Goal: Task Accomplishment & Management: Manage account settings

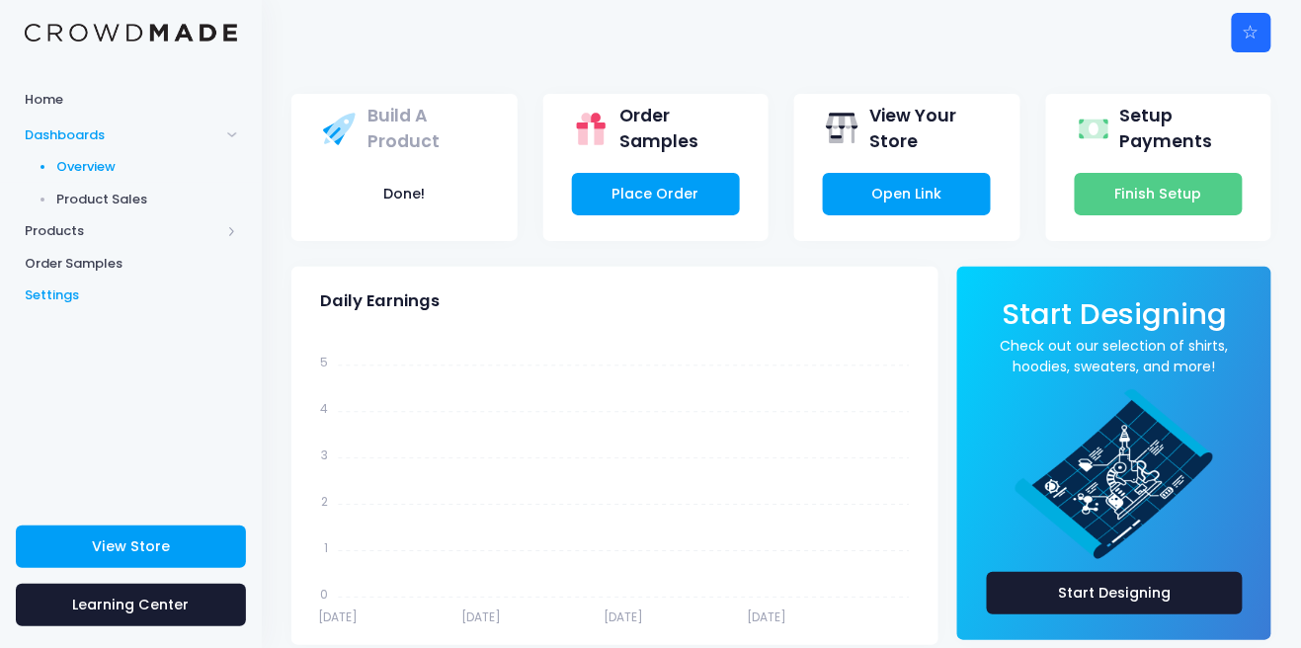
click at [28, 295] on span "Settings" at bounding box center [131, 296] width 212 height 20
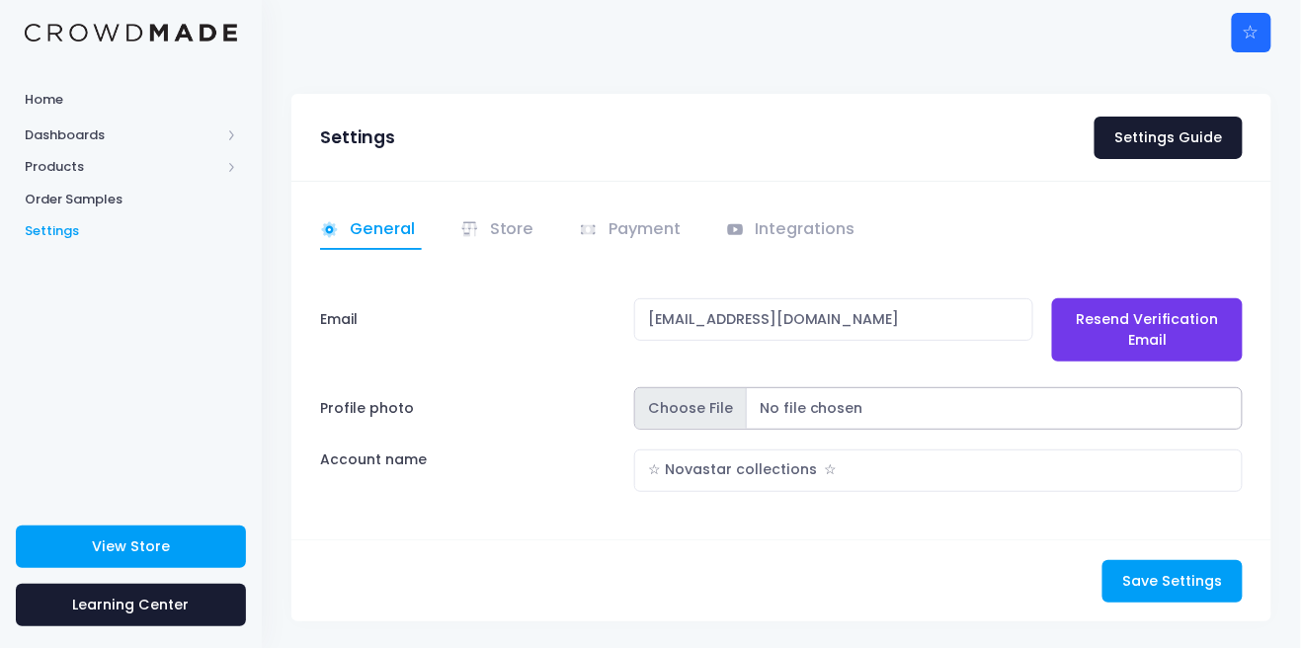
click at [1052, 404] on input "Profile photo" at bounding box center [938, 408] width 609 height 42
type input "C:\fakepath\1000018021.png"
click at [964, 458] on input "☆ Novastar collections ☆" at bounding box center [938, 471] width 609 height 42
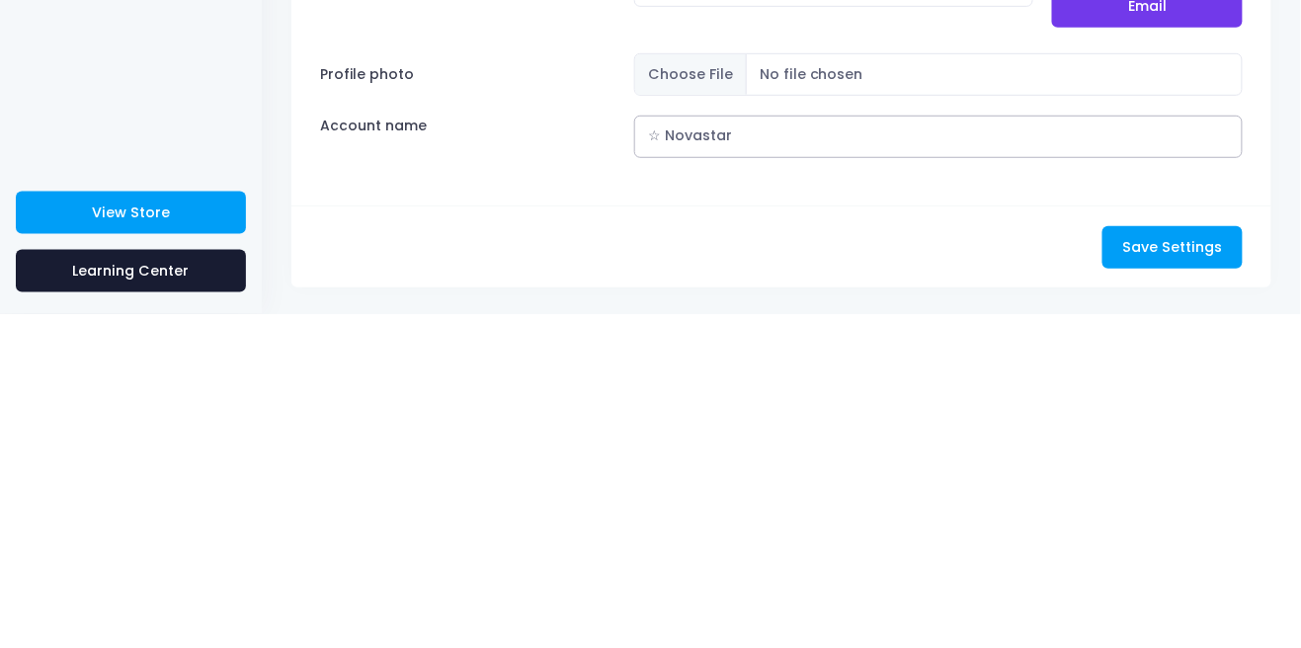
type input "☆"
type input "チ"
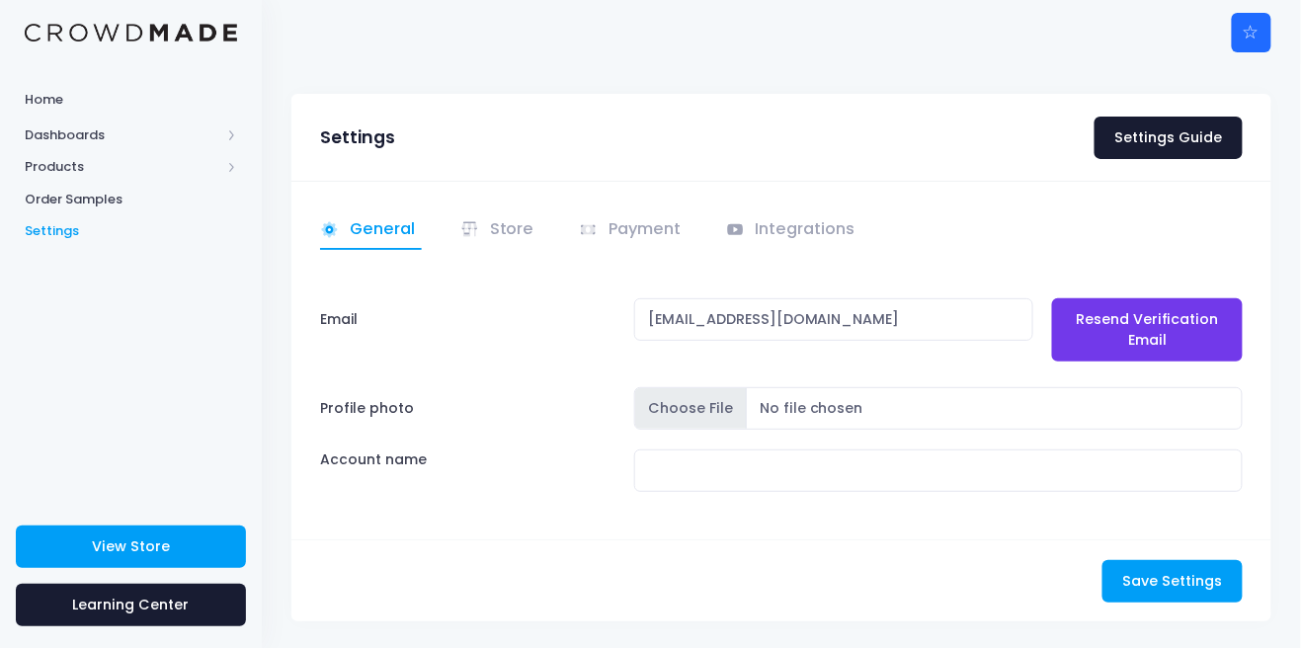
click at [870, 419] on input "Profile photo" at bounding box center [938, 408] width 609 height 42
click at [894, 462] on input "text" at bounding box center [938, 471] width 609 height 42
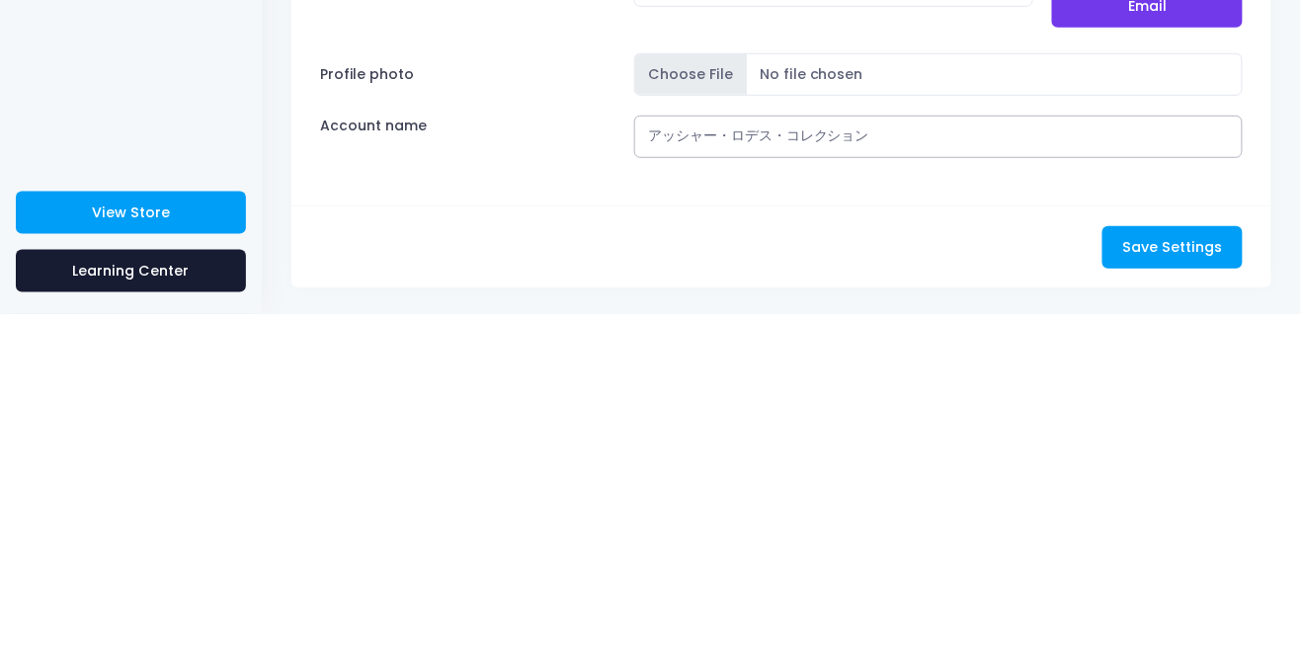
type input "アッシャー・ロデス・コレクション"
click at [786, 396] on input "Profile photo" at bounding box center [938, 408] width 609 height 42
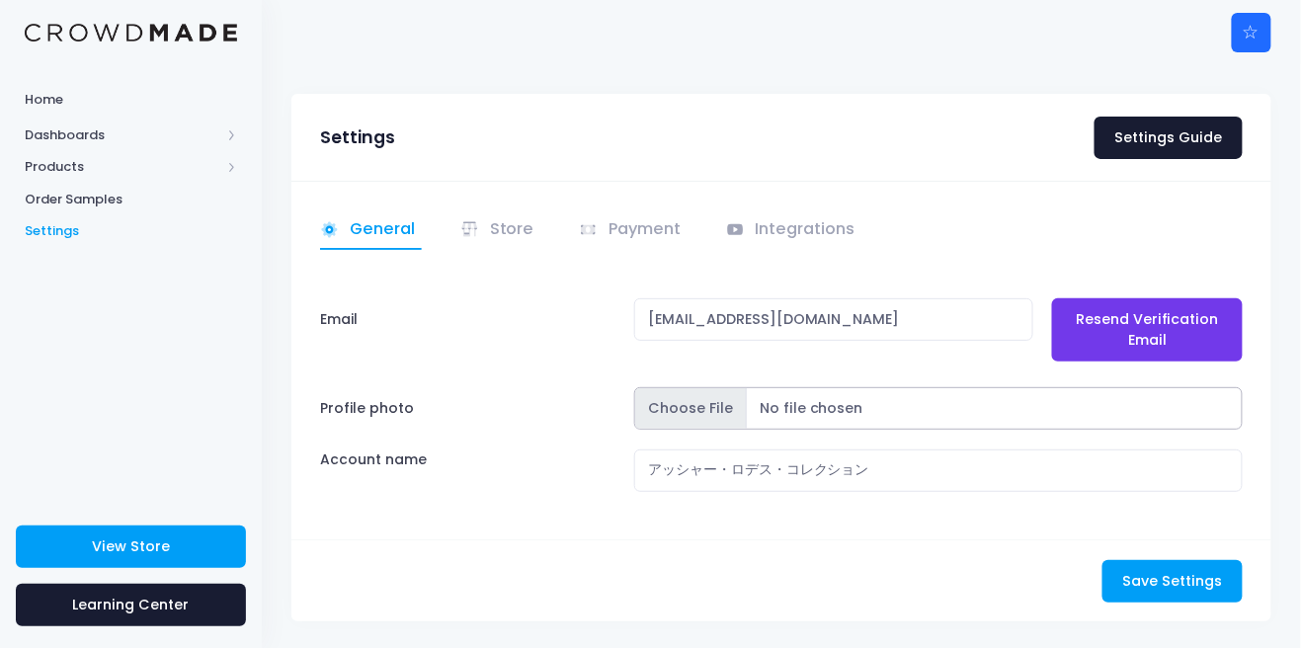
type input "C:\fakepath\1000018021.png"
click at [494, 217] on link "Store" at bounding box center [500, 230] width 81 height 39
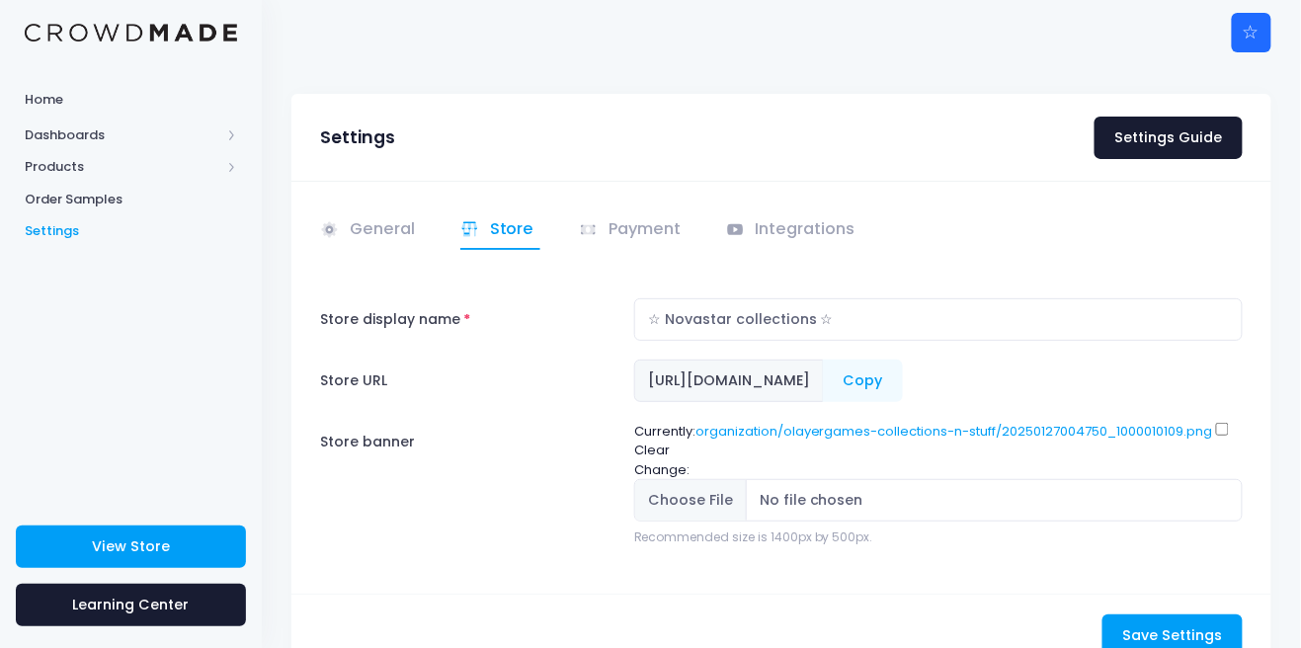
click at [824, 371] on span "[URL][DOMAIN_NAME]" at bounding box center [729, 381] width 190 height 42
click at [824, 381] on span "[URL][DOMAIN_NAME]" at bounding box center [729, 381] width 190 height 42
click at [824, 365] on span "[URL][DOMAIN_NAME]" at bounding box center [729, 381] width 190 height 42
click at [824, 369] on span "[URL][DOMAIN_NAME]" at bounding box center [729, 381] width 190 height 42
click at [1007, 298] on input "☆ Novastar collections ☆" at bounding box center [938, 319] width 609 height 42
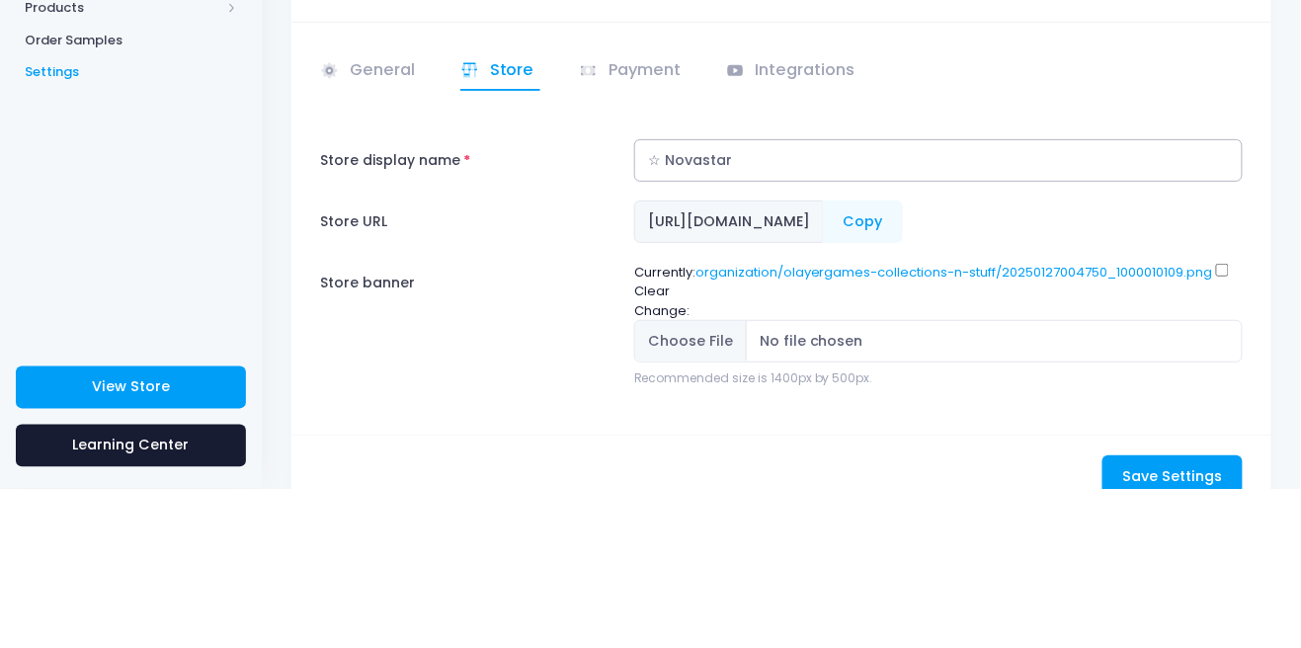
type input "☆"
click at [1111, 324] on input "アッシャー・ロデス・コレクション" at bounding box center [938, 319] width 609 height 42
type input "アッシャー・ロデス・コレクション"
click at [1130, 280] on div "General Store" at bounding box center [781, 387] width 980 height 413
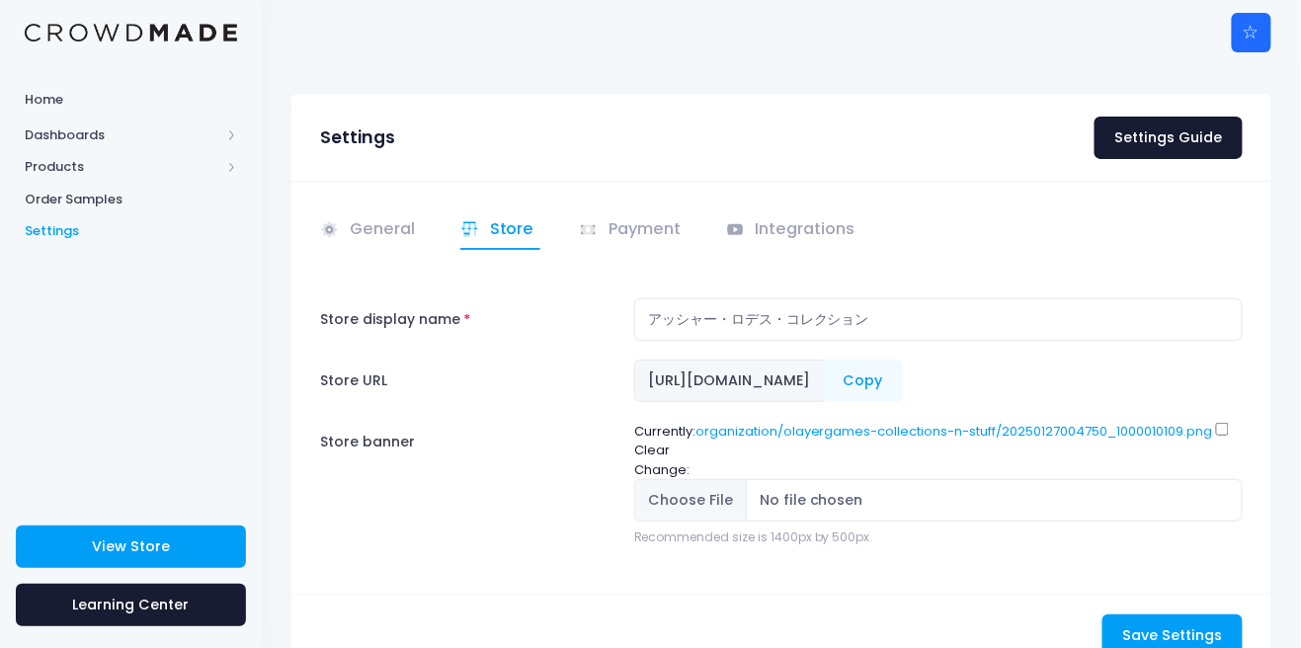
click at [1229, 436] on input "Clear" at bounding box center [1222, 429] width 13 height 13
click at [769, 495] on div "Currently: organization/olayergames-collections-n-stuff/20250127004750_10000101…" at bounding box center [937, 484] width 627 height 124
click at [663, 460] on label "Clear" at bounding box center [652, 451] width 36 height 20
click at [1216, 436] on input "Clear" at bounding box center [1222, 429] width 13 height 13
click at [658, 460] on label "Clear" at bounding box center [652, 451] width 36 height 20
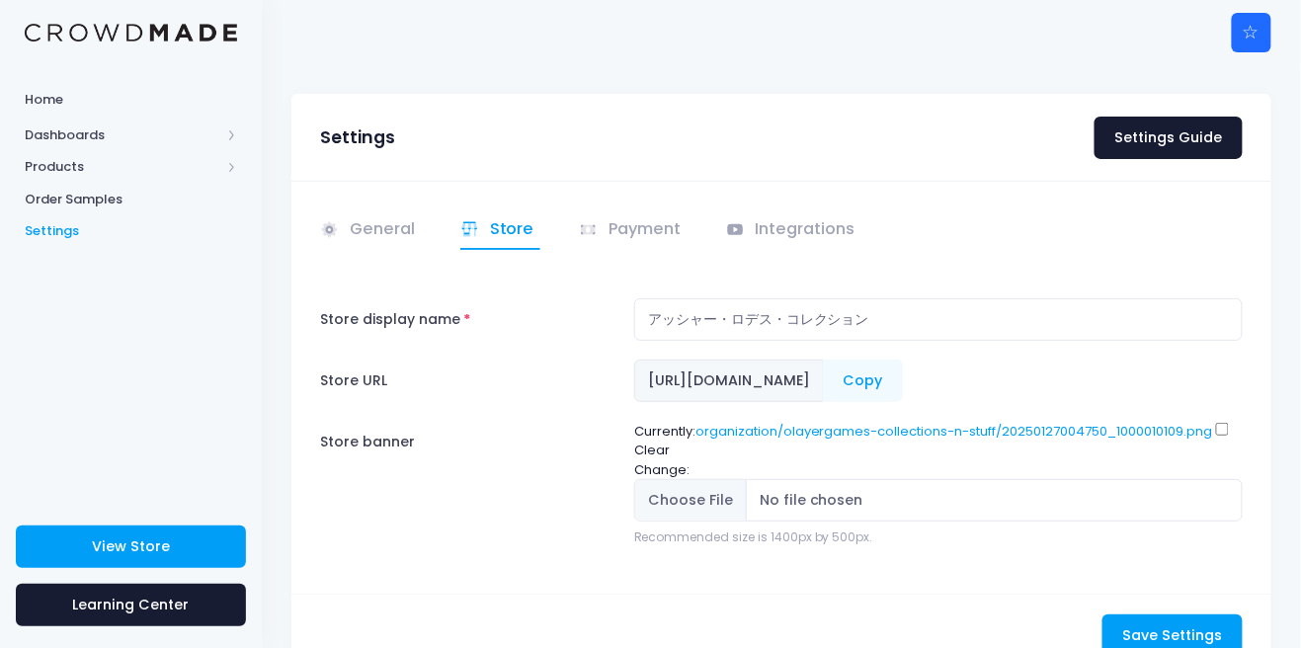
click at [1216, 436] on input "Clear" at bounding box center [1222, 429] width 13 height 13
checkbox input "true"
click at [1210, 441] on link "organization/olayergames-collections-n-stuff/20250127004750_1000010109.png" at bounding box center [955, 431] width 518 height 19
click at [1227, 436] on input "Clear" at bounding box center [1222, 429] width 13 height 13
click at [661, 460] on label "Clear" at bounding box center [652, 451] width 36 height 20
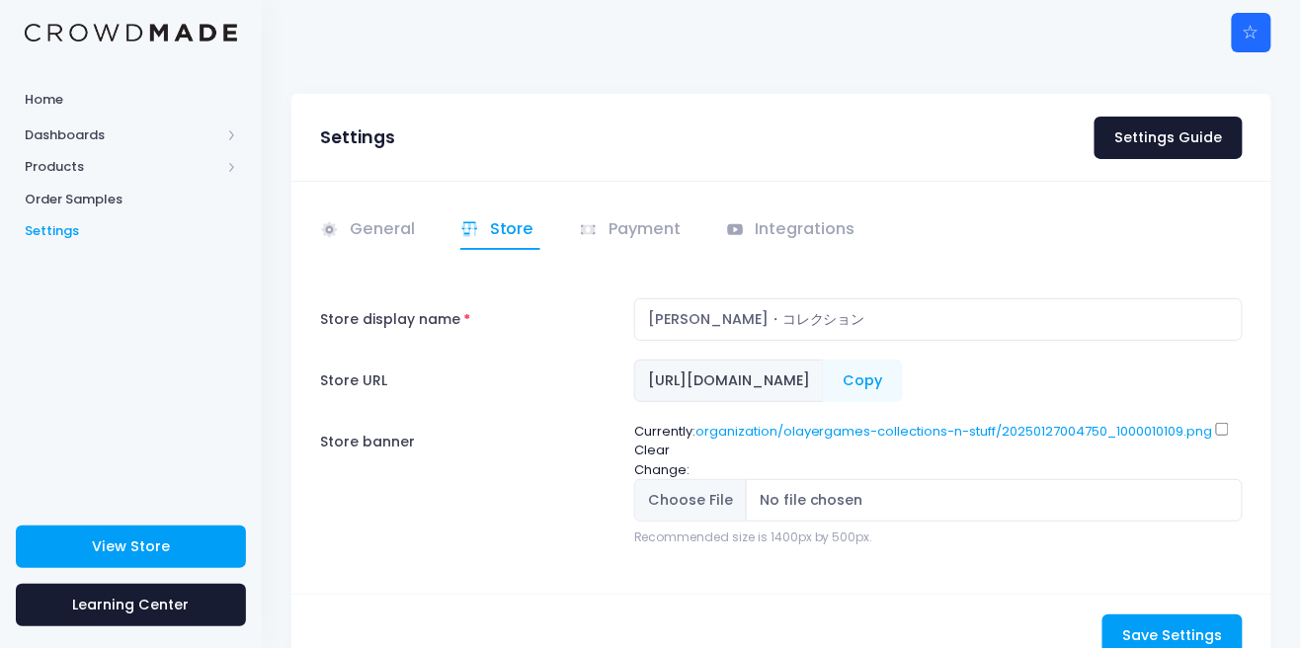
click at [1216, 436] on input "Clear" at bounding box center [1222, 429] width 13 height 13
click at [663, 460] on label "Clear" at bounding box center [652, 451] width 36 height 20
click at [1216, 436] on input "Clear" at bounding box center [1222, 429] width 13 height 13
checkbox input "false"
click at [756, 522] on input "Store banner" at bounding box center [938, 500] width 609 height 42
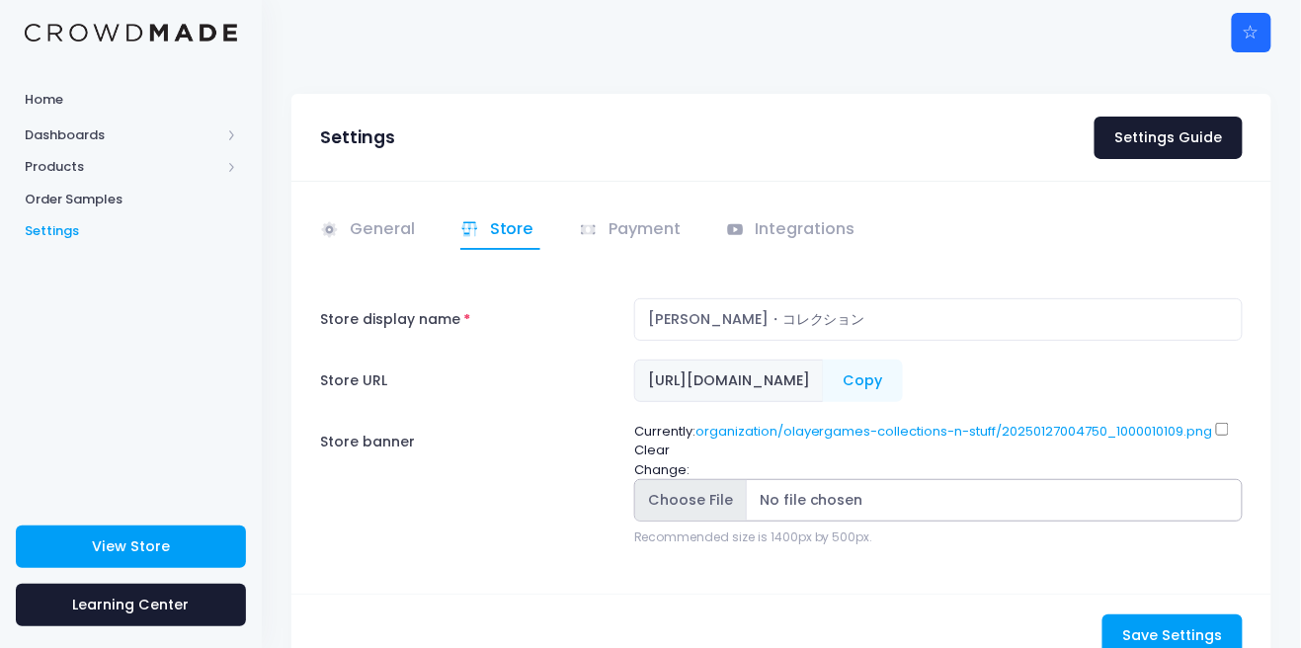
type input "C:\fakepath\1000016858.png"
click at [584, 231] on icon at bounding box center [589, 230] width 20 height 20
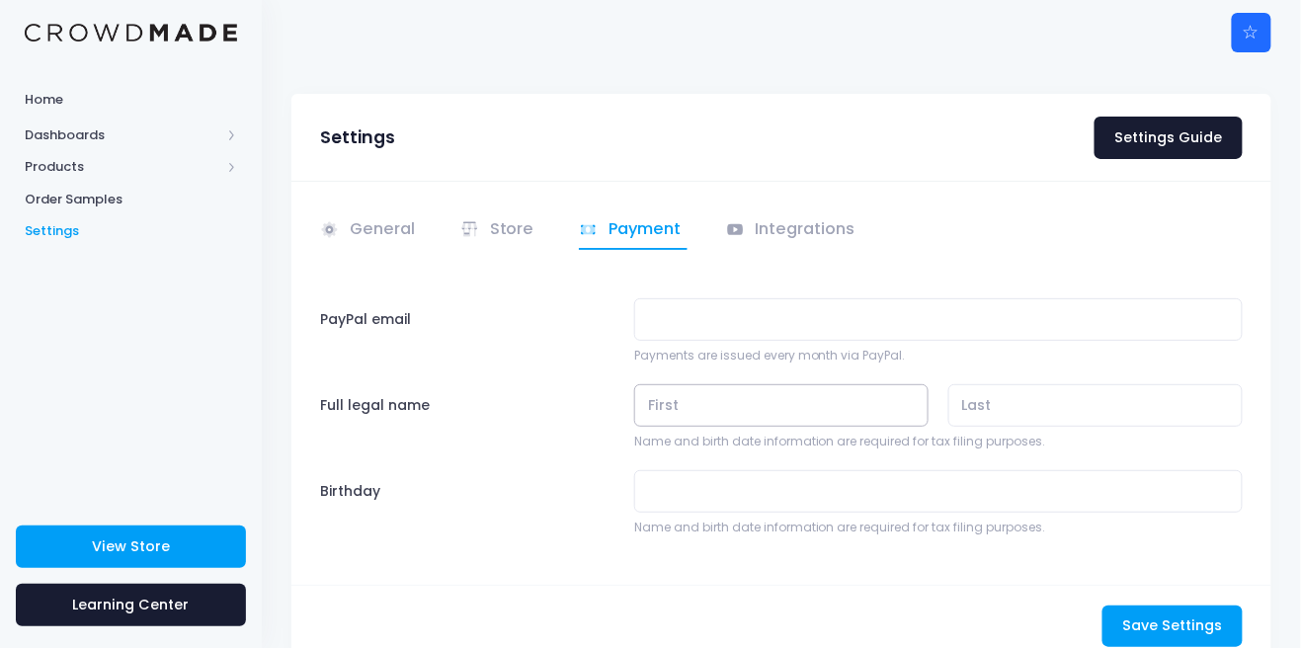
click at [898, 410] on input "text" at bounding box center [781, 405] width 294 height 42
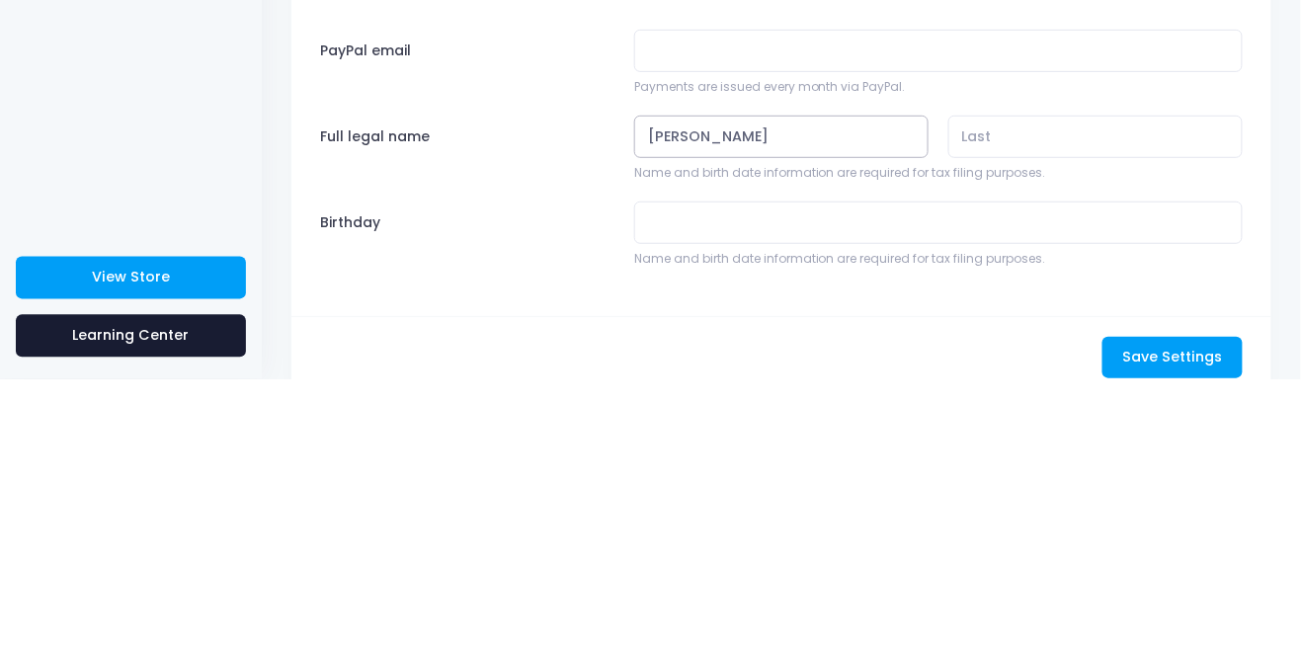
type input "Alexandra"
click at [1027, 396] on input "text" at bounding box center [1095, 405] width 294 height 42
click at [1018, 414] on input "text" at bounding box center [1095, 405] width 294 height 42
type input "Cichocki"
click at [894, 507] on input "Birthday" at bounding box center [938, 491] width 609 height 42
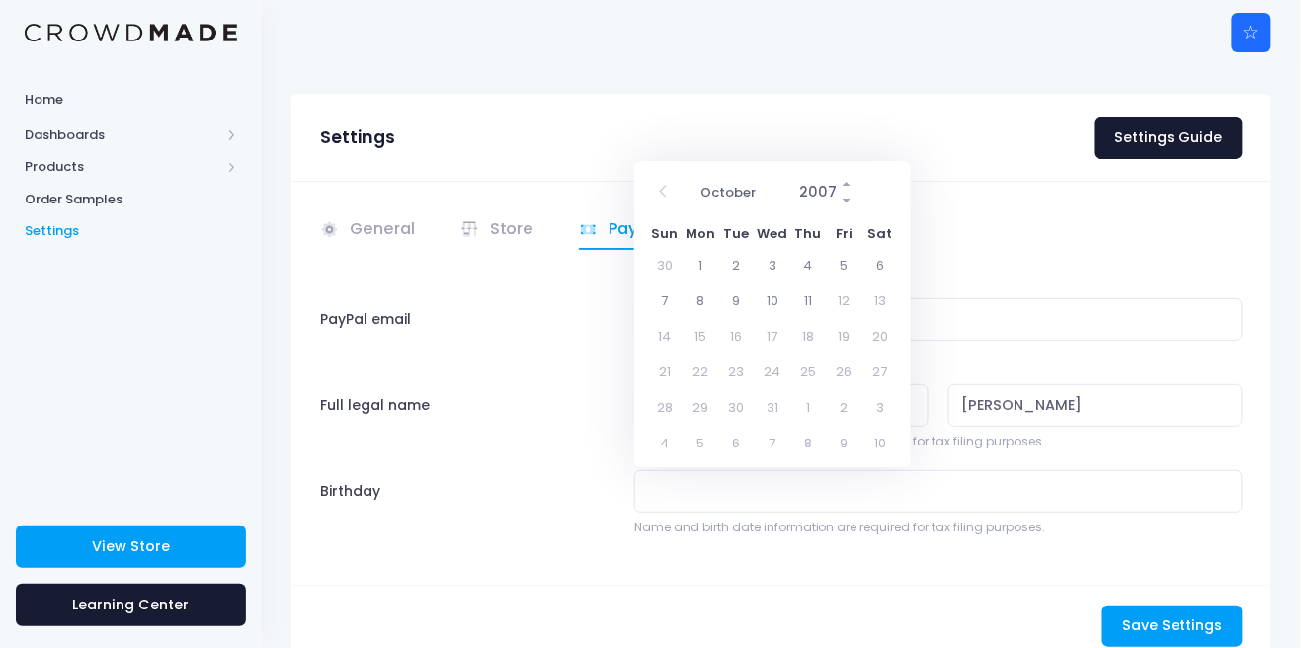
click at [810, 182] on input "2007" at bounding box center [822, 192] width 64 height 34
click at [846, 183] on span at bounding box center [848, 183] width 14 height 17
click at [845, 183] on span at bounding box center [848, 183] width 14 height 17
click at [845, 200] on span at bounding box center [848, 200] width 14 height 17
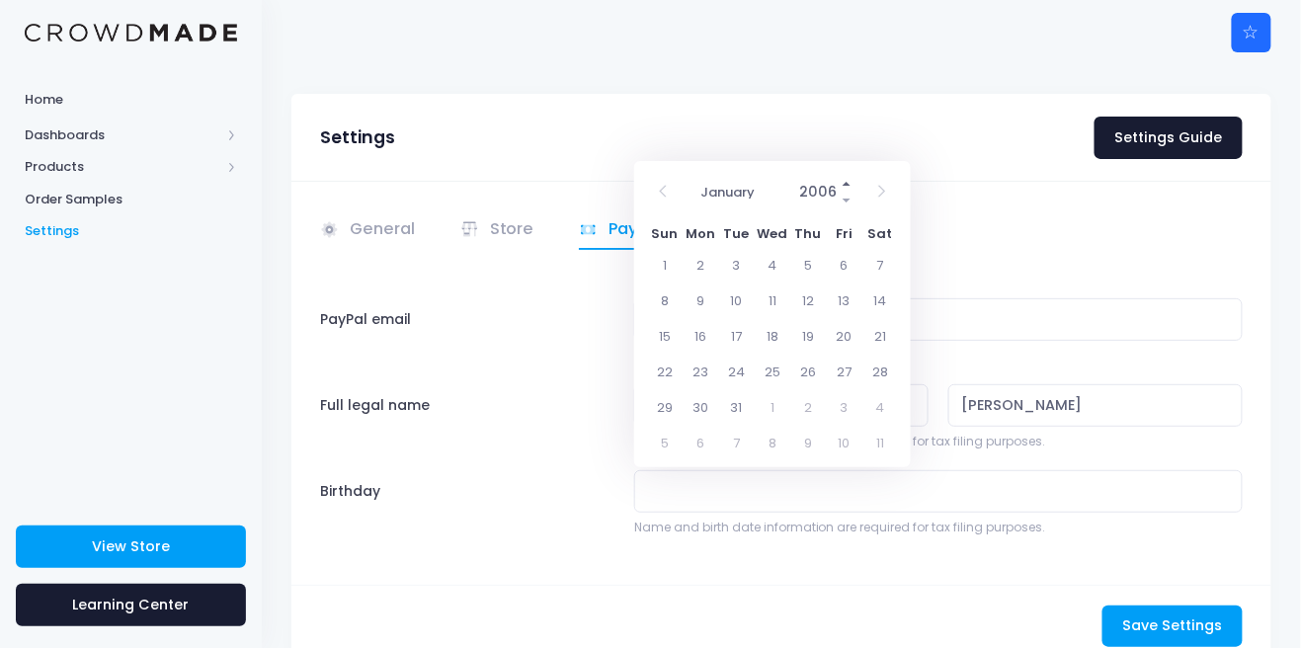
click at [845, 183] on span at bounding box center [848, 183] width 14 height 17
type input "2007"
click at [849, 181] on span at bounding box center [848, 183] width 14 height 17
click at [845, 183] on span at bounding box center [848, 183] width 14 height 17
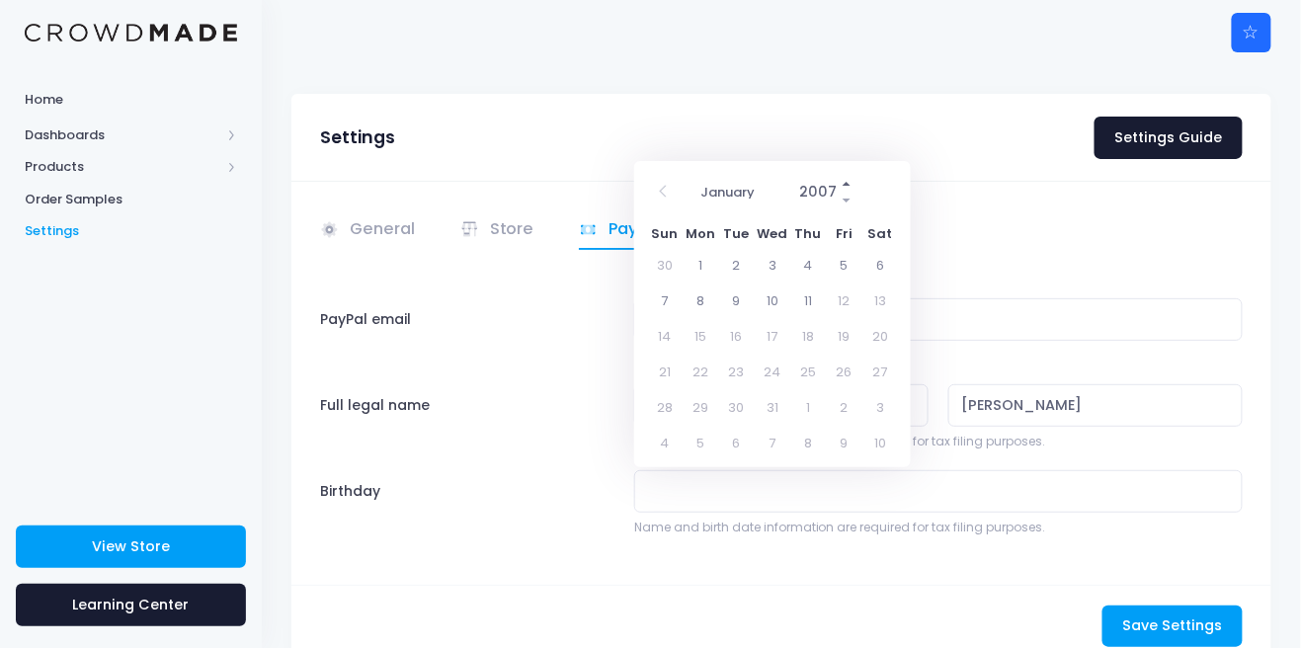
click at [845, 183] on span at bounding box center [848, 183] width 14 height 17
click at [441, 402] on div "Full legal name" at bounding box center [468, 417] width 314 height 66
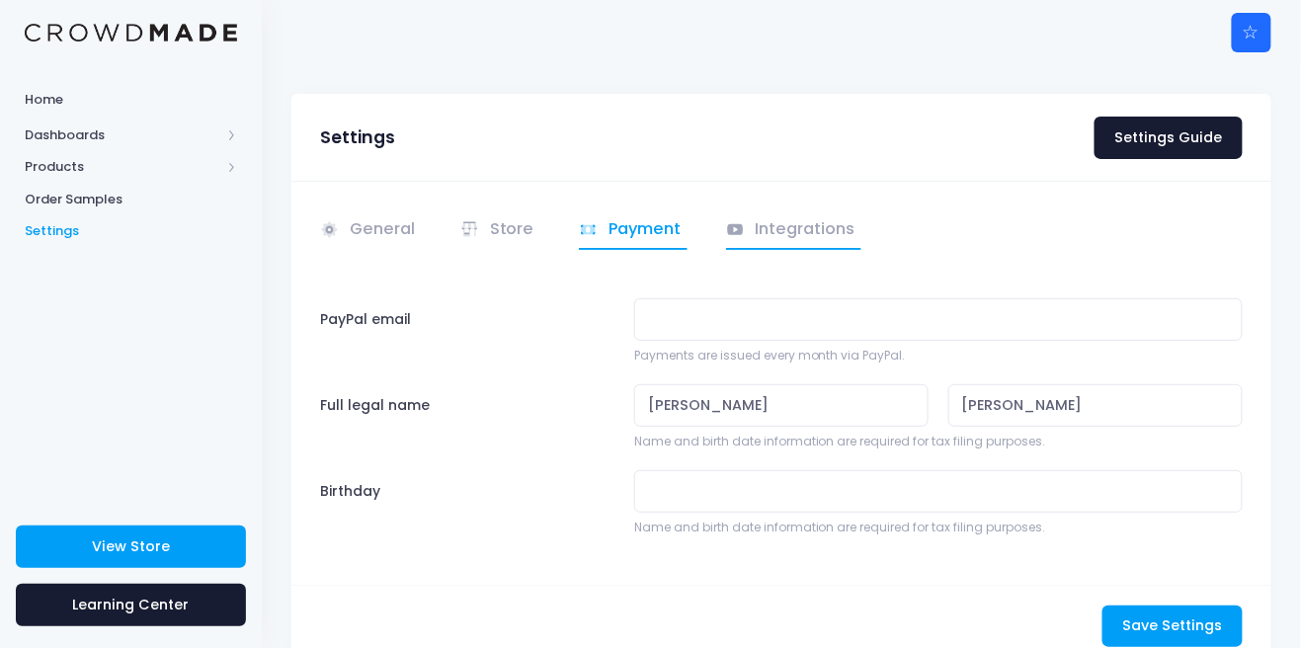
click at [800, 233] on link "Integrations" at bounding box center [794, 230] width 136 height 39
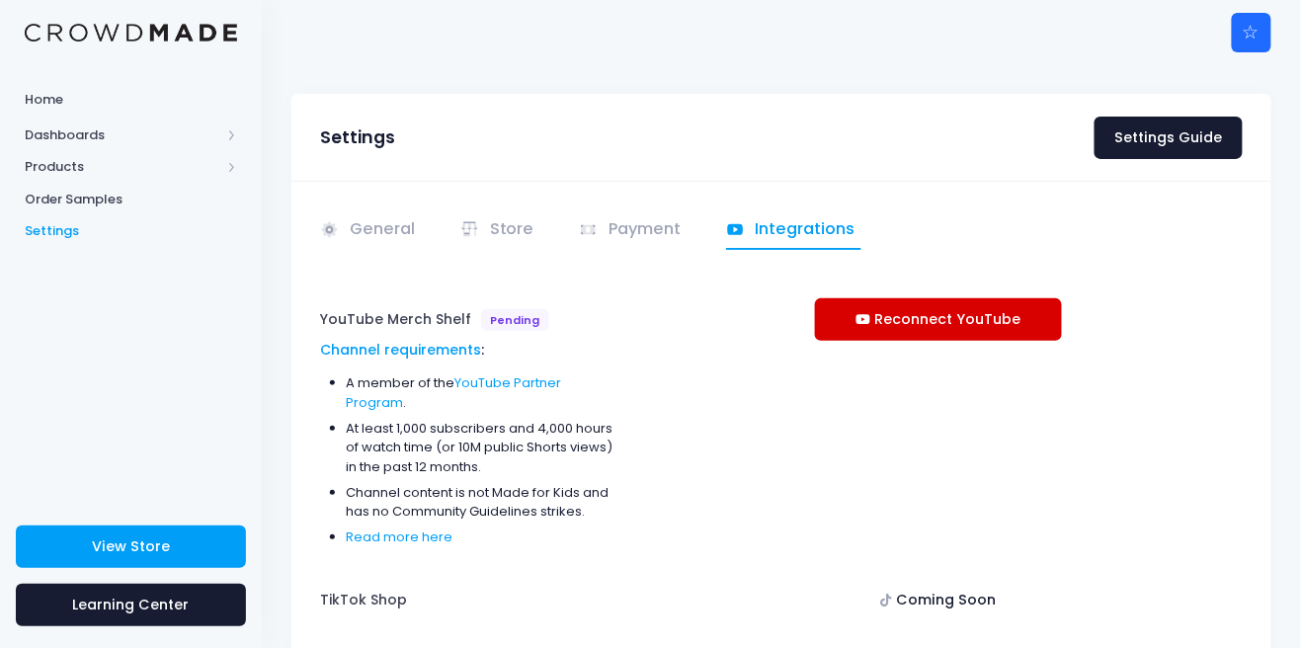
click at [882, 318] on link "Reconnect YouTube" at bounding box center [938, 319] width 247 height 42
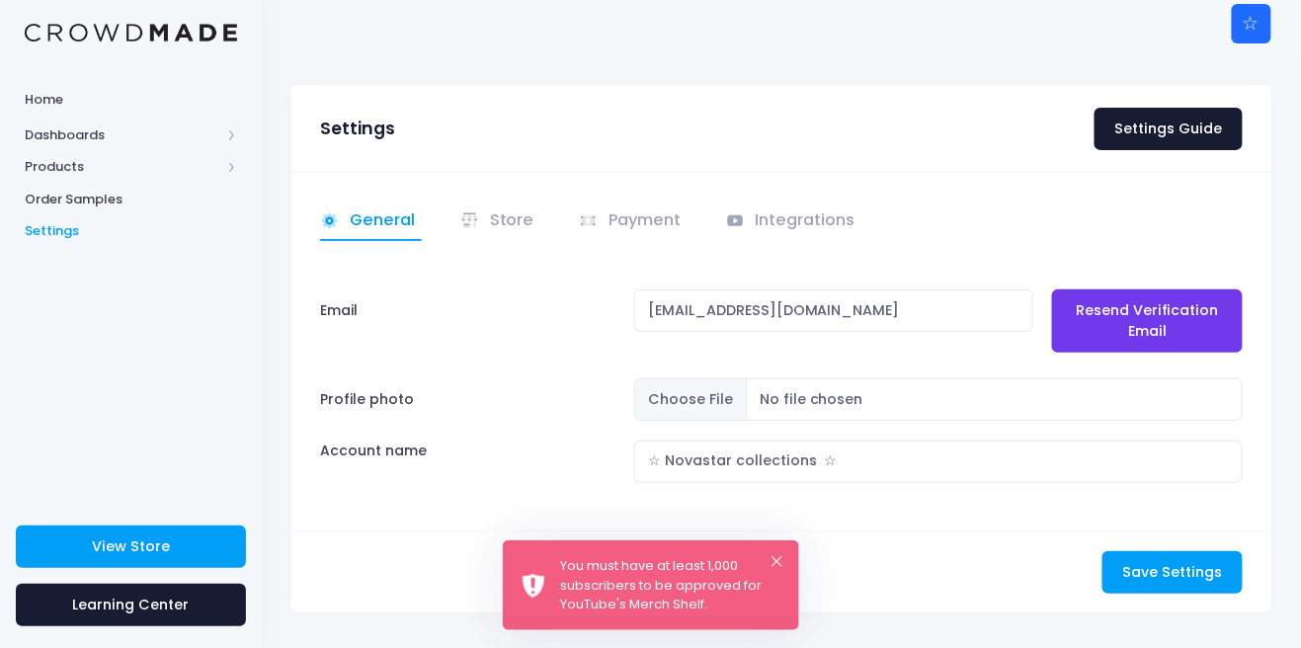
scroll to position [34, 0]
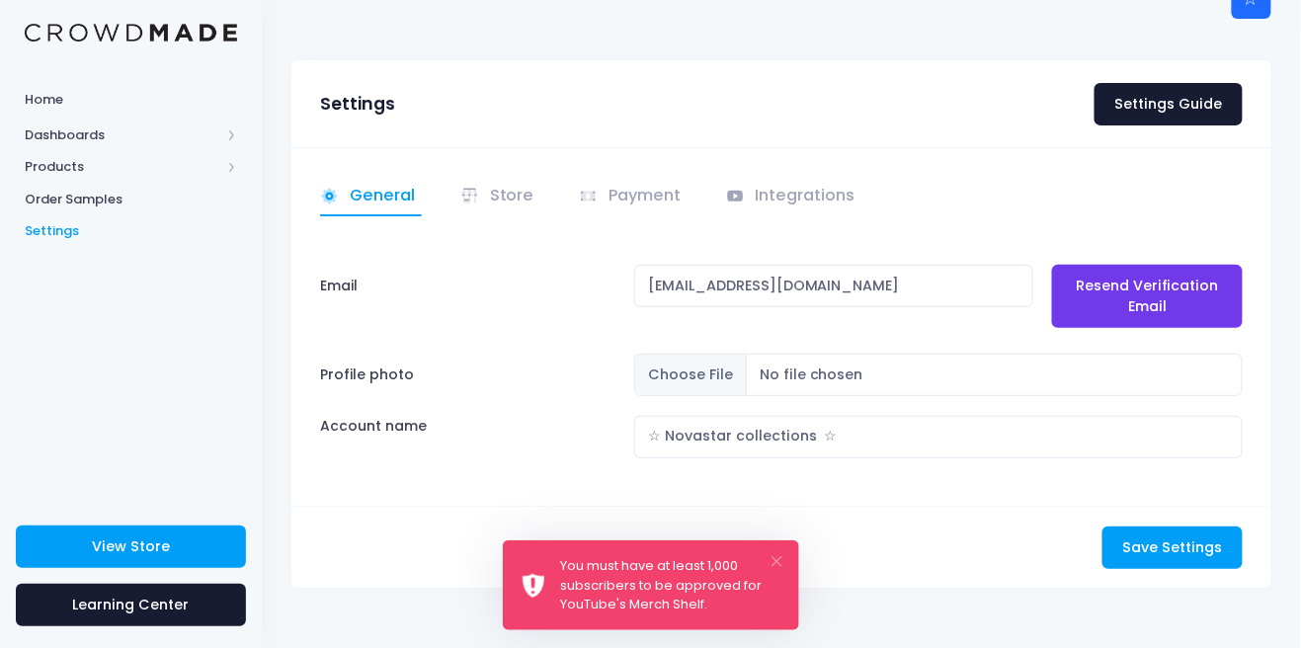
click at [777, 559] on button "×" at bounding box center [777, 561] width 11 height 11
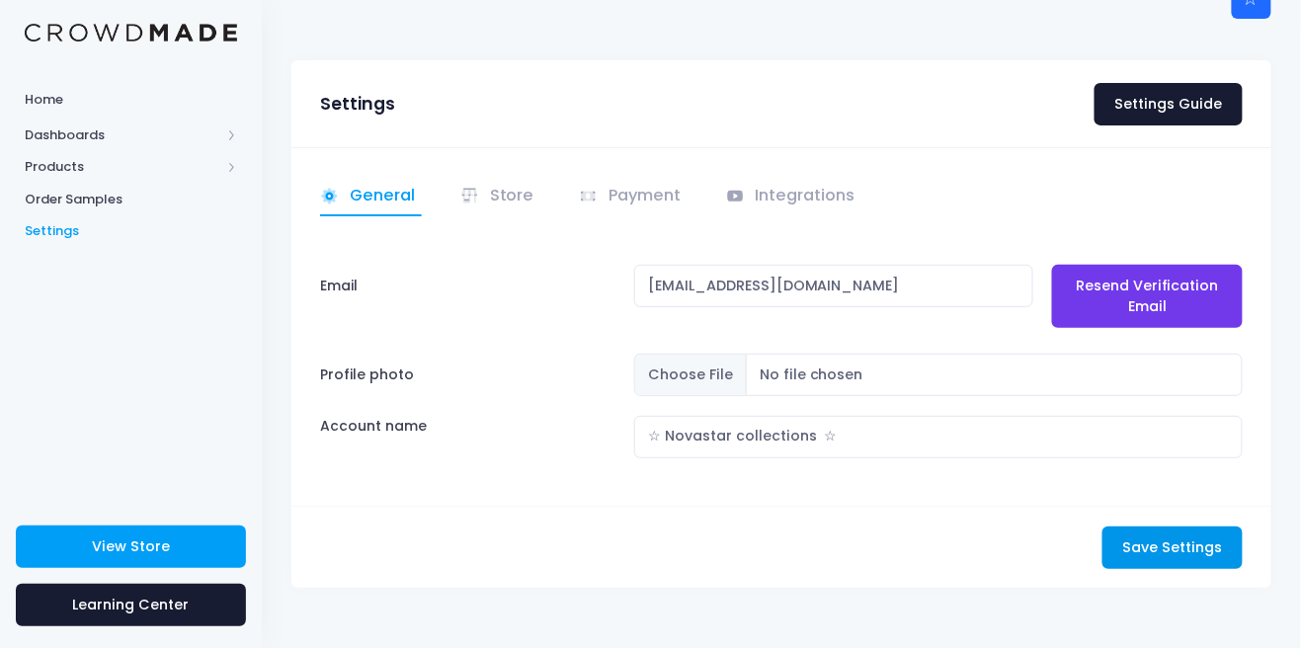
click at [1147, 541] on span "Save Settings" at bounding box center [1172, 547] width 100 height 20
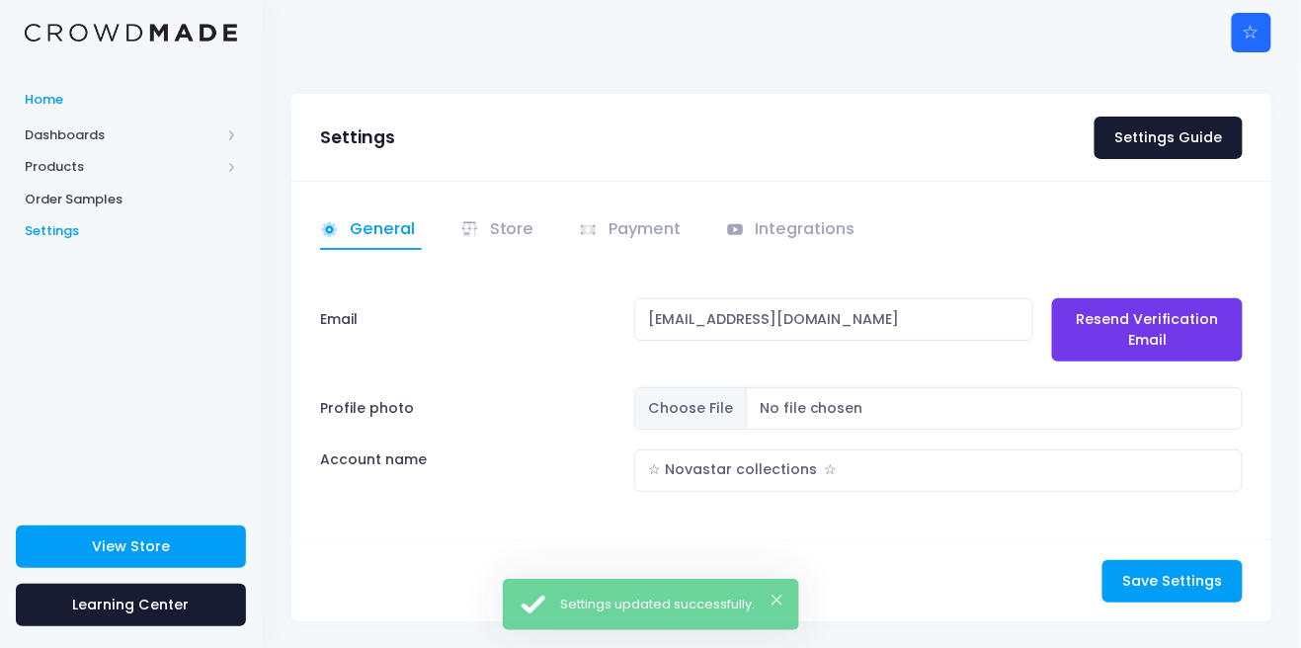
click at [33, 105] on span "Home" at bounding box center [131, 100] width 212 height 20
click at [40, 161] on span "Products" at bounding box center [123, 167] width 196 height 20
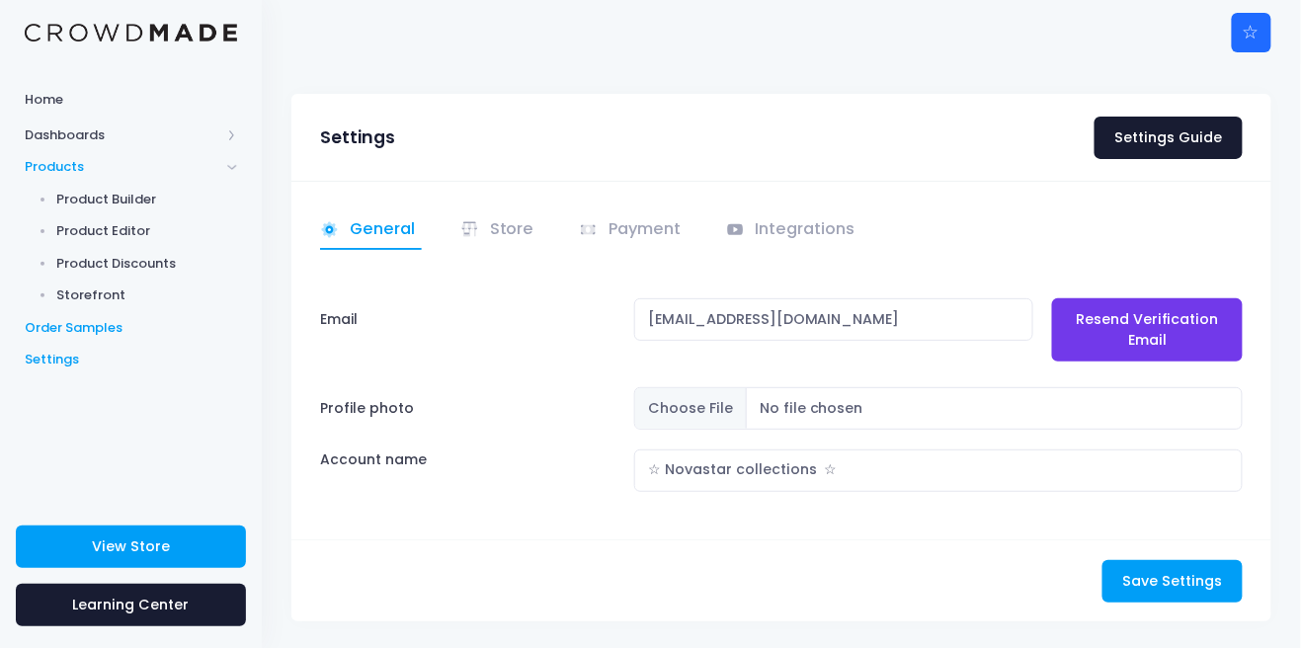
click at [57, 330] on span "Order Samples" at bounding box center [131, 328] width 212 height 20
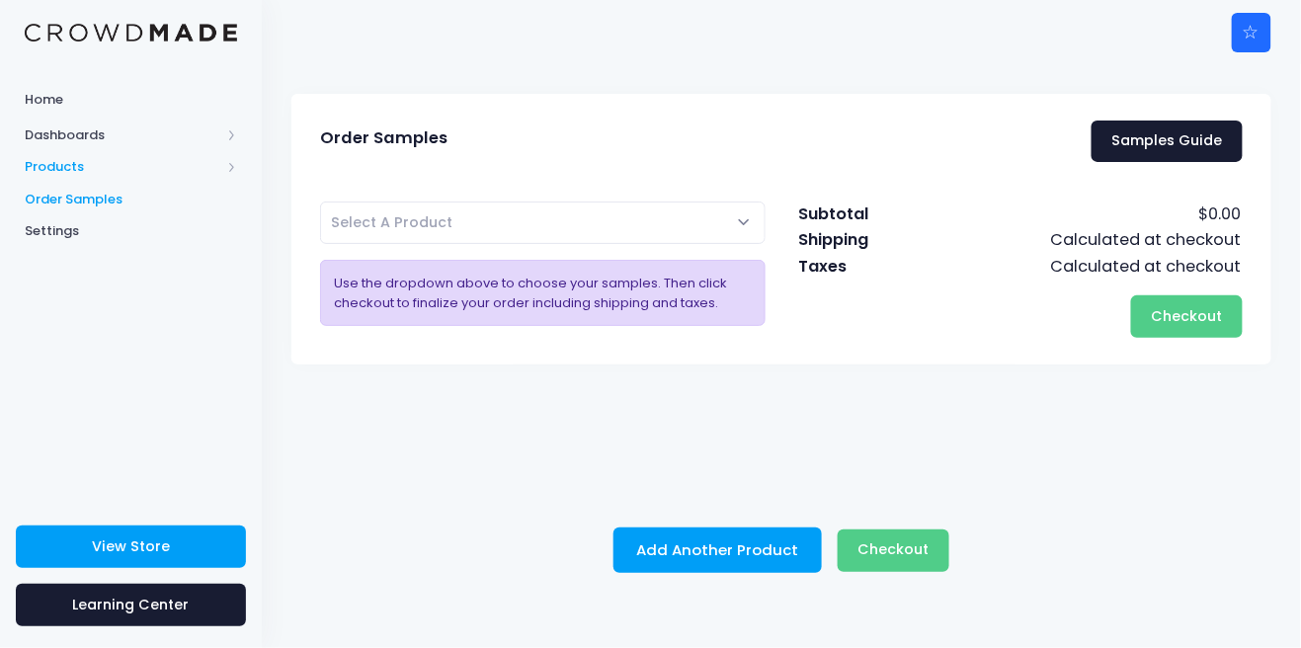
click at [57, 167] on span "Products" at bounding box center [123, 167] width 196 height 20
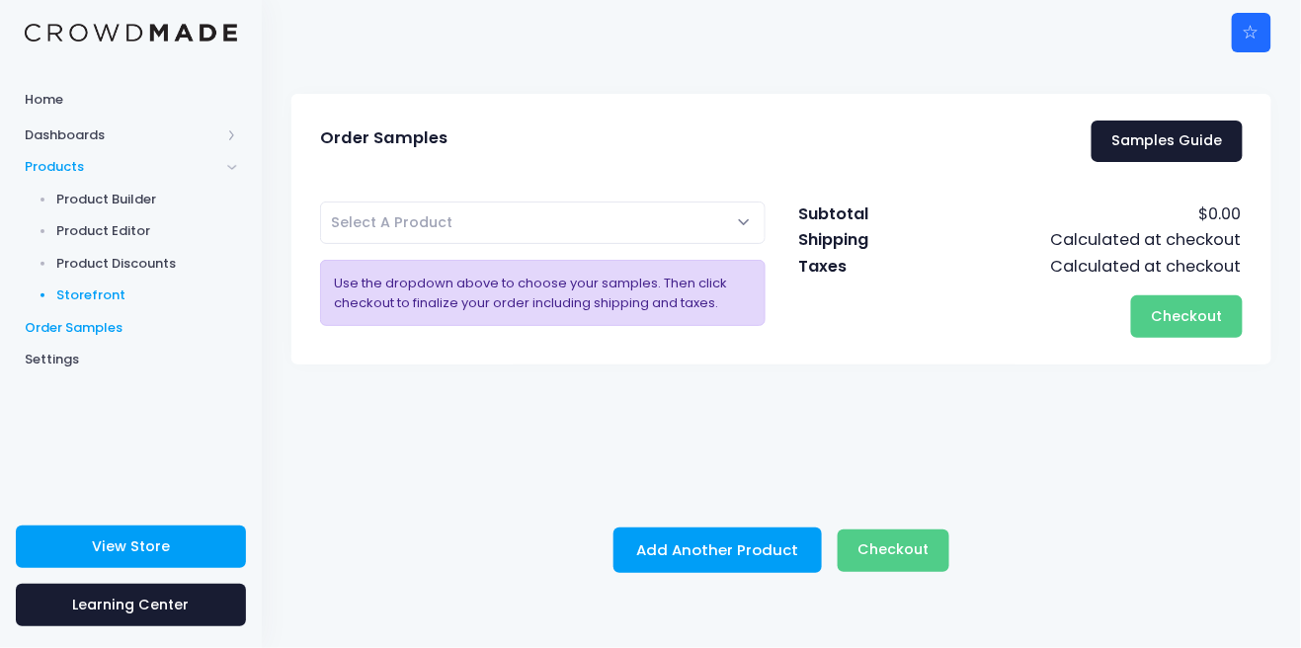
click at [75, 304] on span "Storefront" at bounding box center [147, 296] width 181 height 20
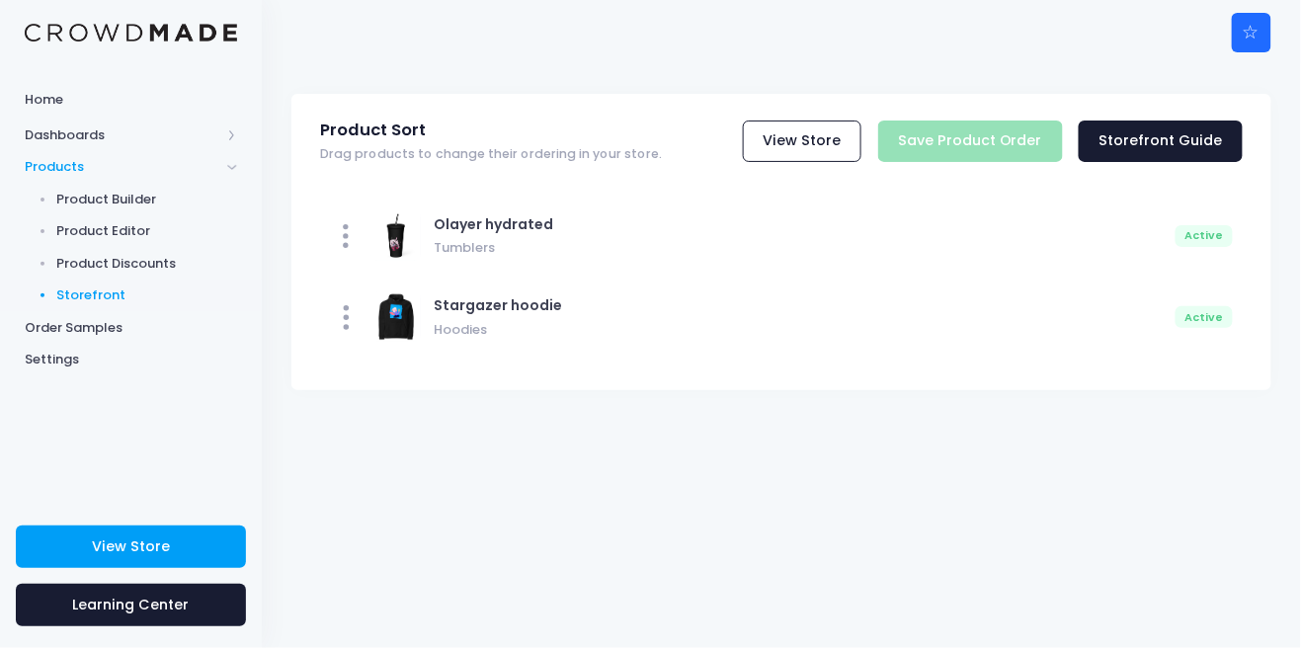
click at [347, 240] on icon at bounding box center [346, 236] width 33 height 33
click at [336, 226] on icon at bounding box center [346, 236] width 33 height 33
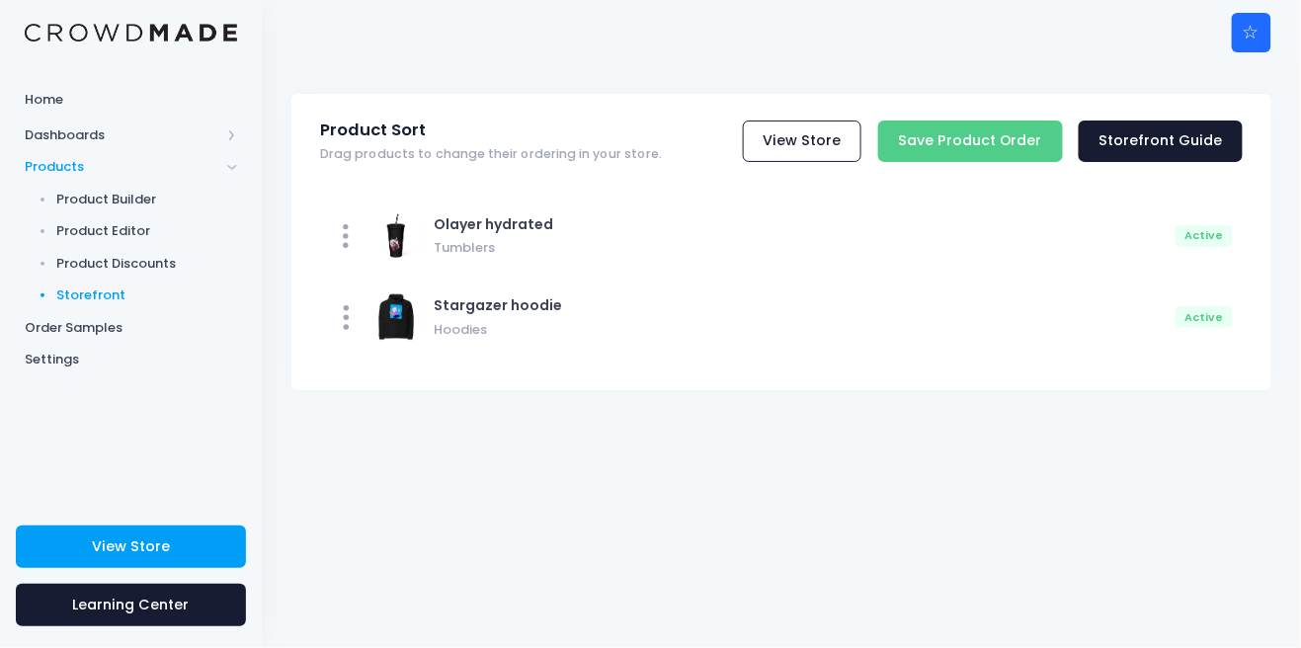
click at [332, 231] on icon at bounding box center [346, 236] width 33 height 33
click at [342, 320] on icon at bounding box center [346, 317] width 33 height 33
click at [1186, 309] on div "Active" at bounding box center [1204, 317] width 57 height 22
click at [383, 317] on div at bounding box center [395, 316] width 49 height 49
click at [416, 305] on div at bounding box center [395, 316] width 49 height 49
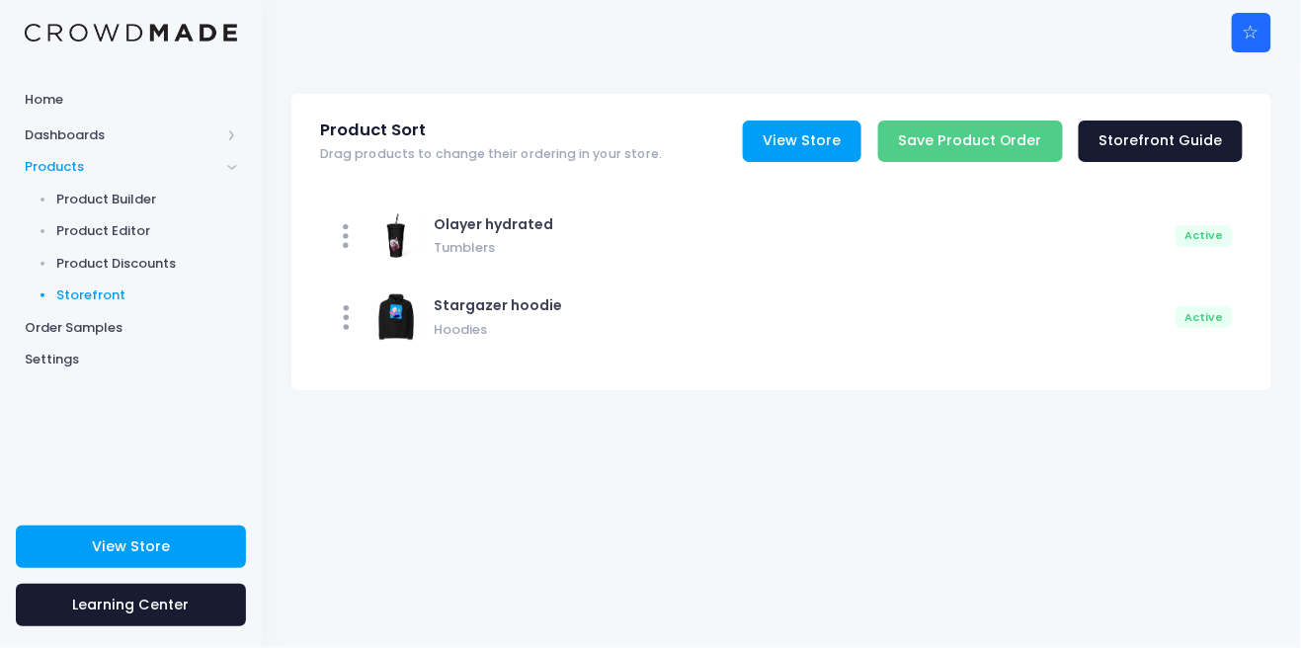
click at [854, 142] on link "View Store" at bounding box center [802, 142] width 119 height 42
click at [51, 360] on span "Settings" at bounding box center [131, 360] width 212 height 20
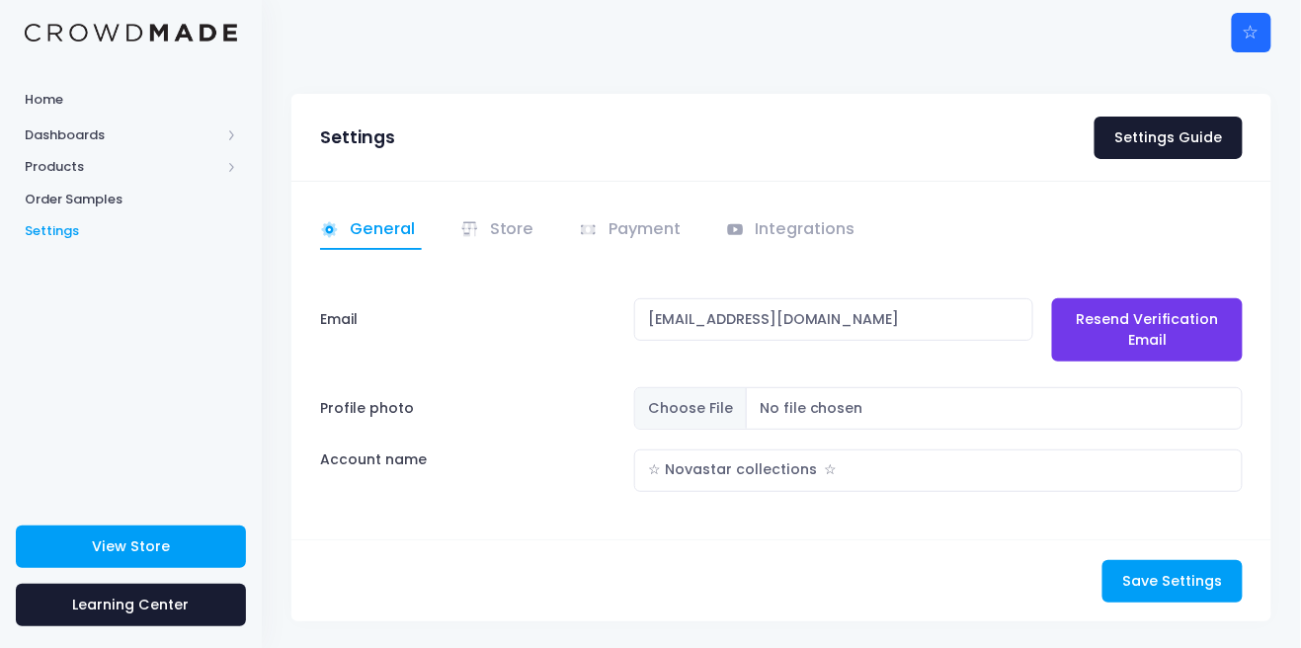
scroll to position [34, 0]
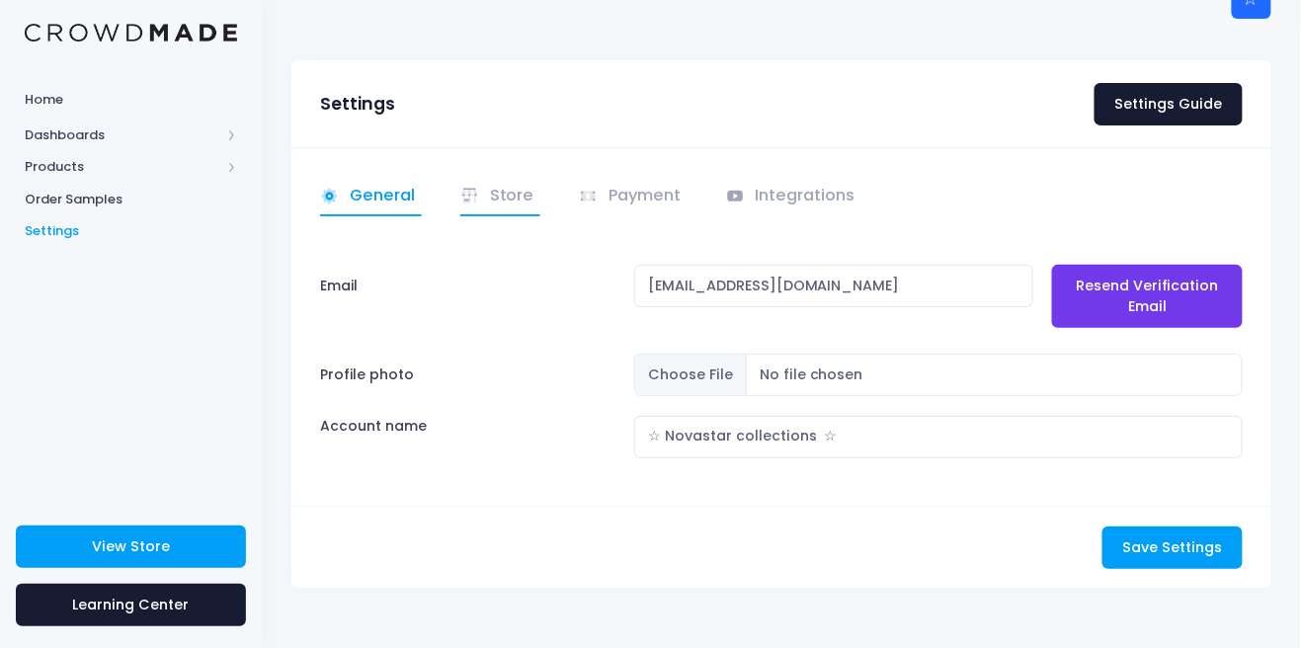
click at [504, 192] on link "Store" at bounding box center [500, 197] width 81 height 39
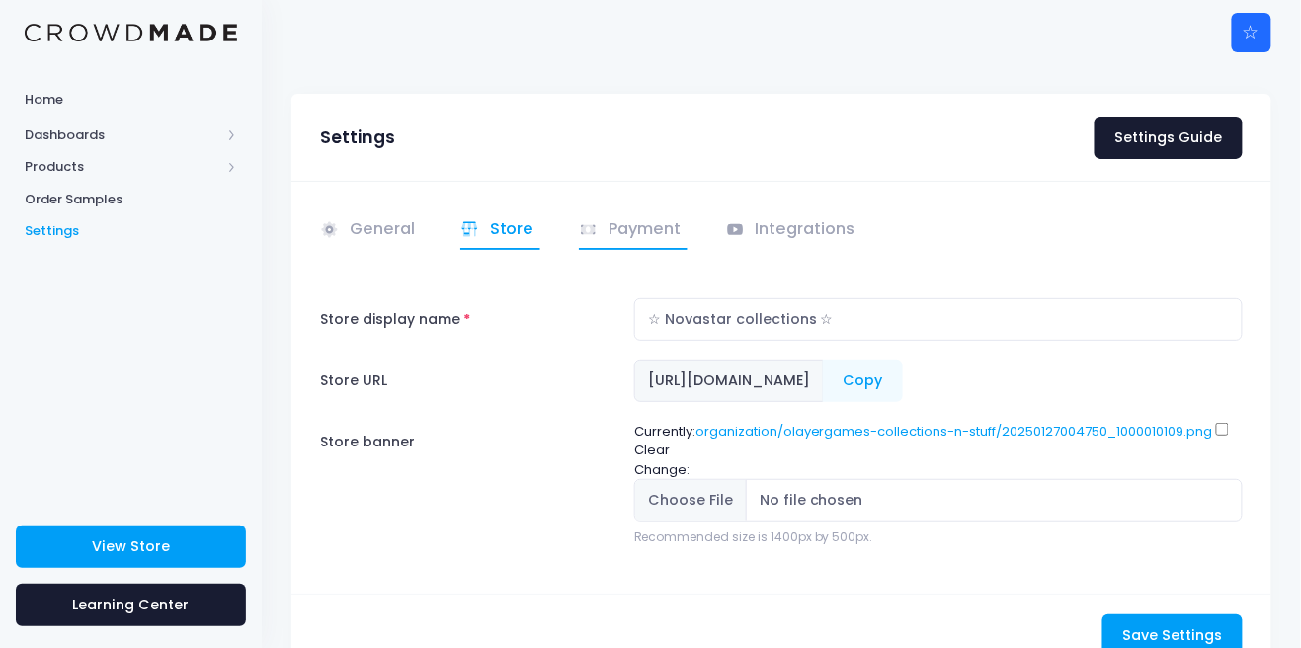
click at [583, 220] on icon at bounding box center [589, 230] width 20 height 20
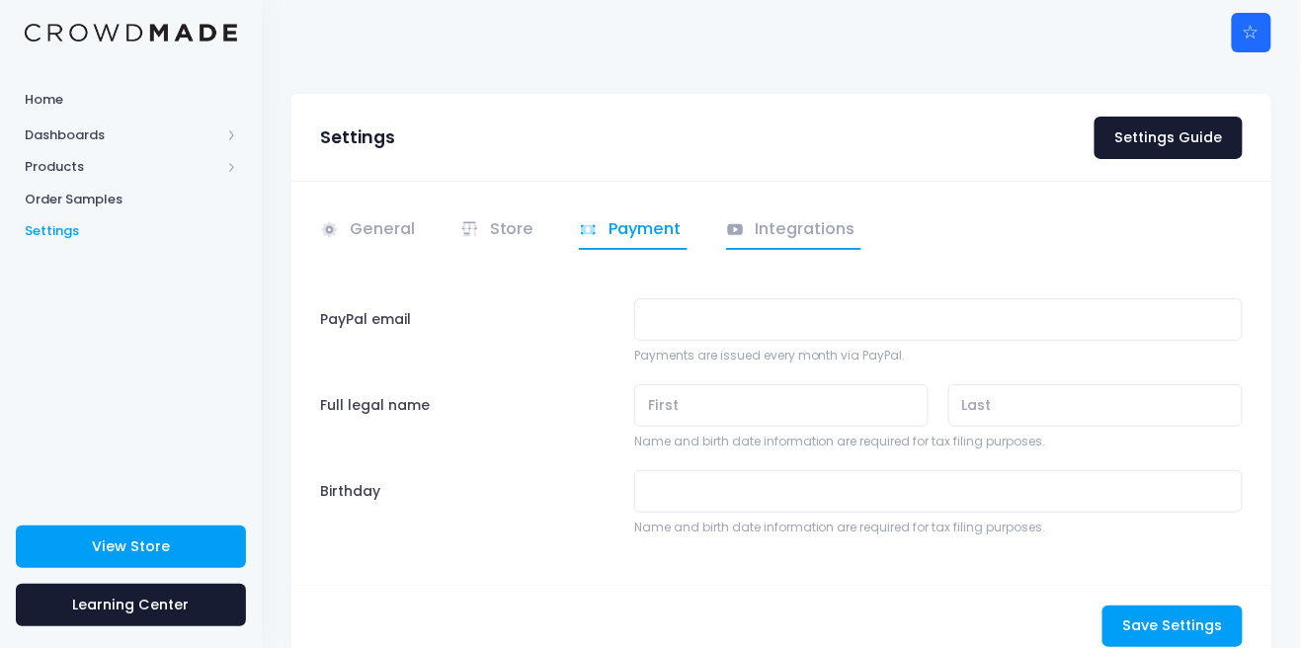
click at [828, 211] on link "Integrations" at bounding box center [794, 230] width 136 height 39
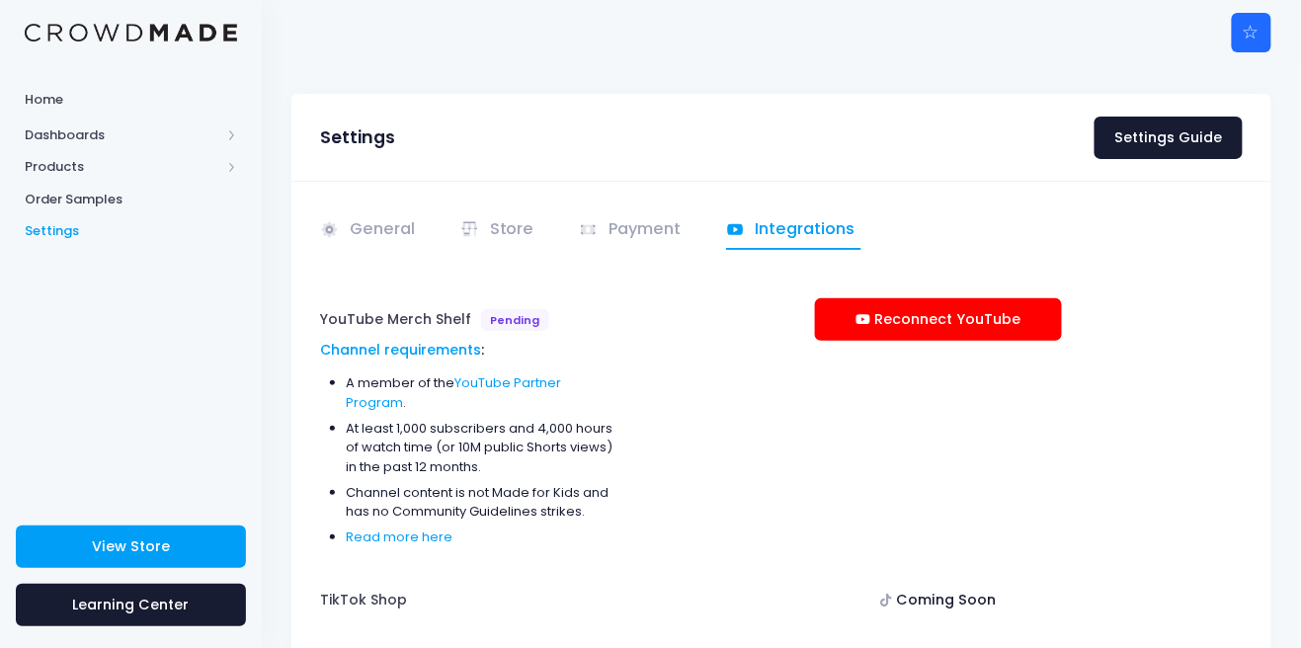
click at [94, 226] on span "Settings" at bounding box center [131, 231] width 212 height 20
click at [97, 231] on span "Settings" at bounding box center [131, 231] width 212 height 20
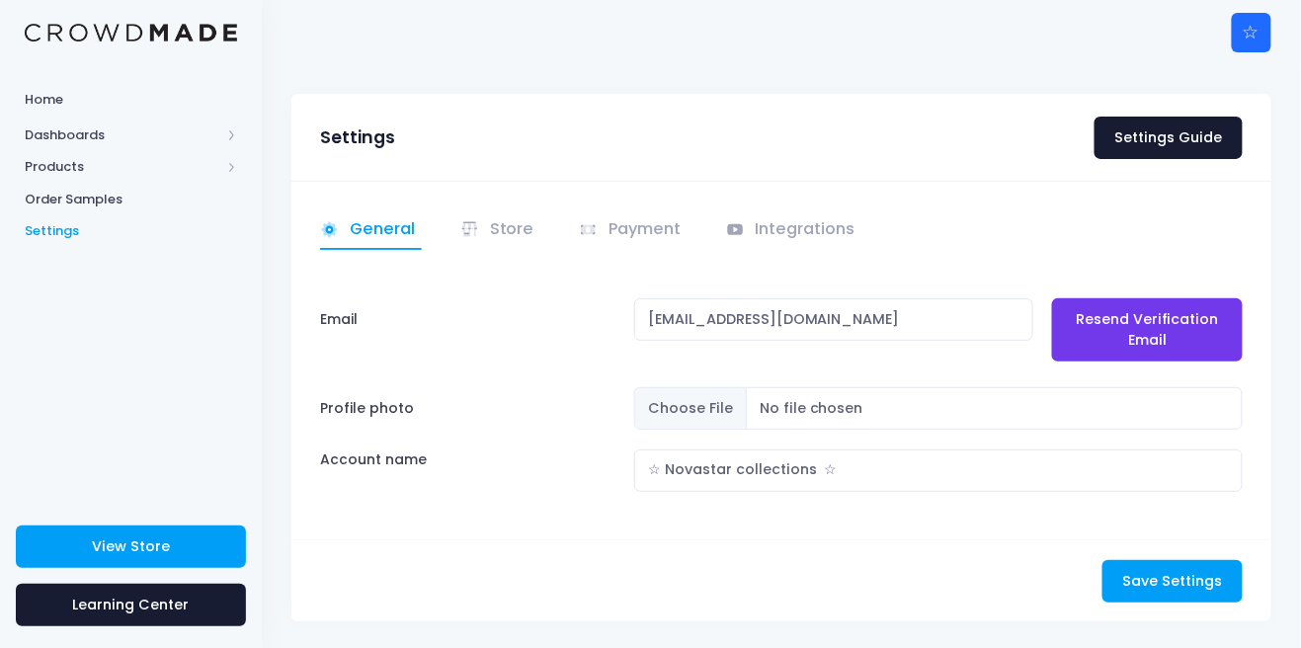
scroll to position [34, 0]
